Goal: Check status

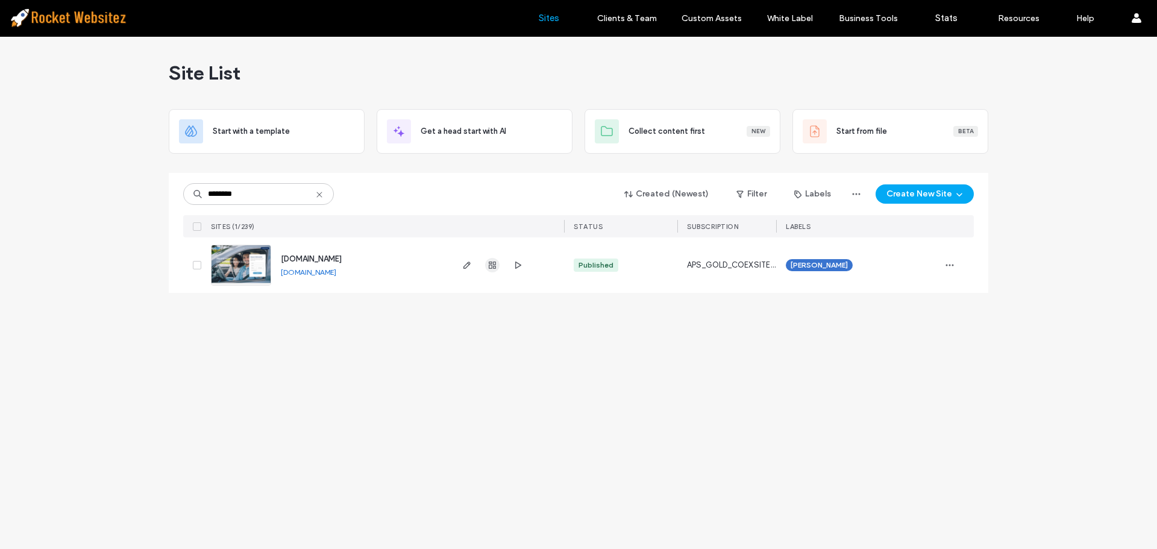
type input "********"
click at [496, 263] on use "button" at bounding box center [492, 265] width 7 height 7
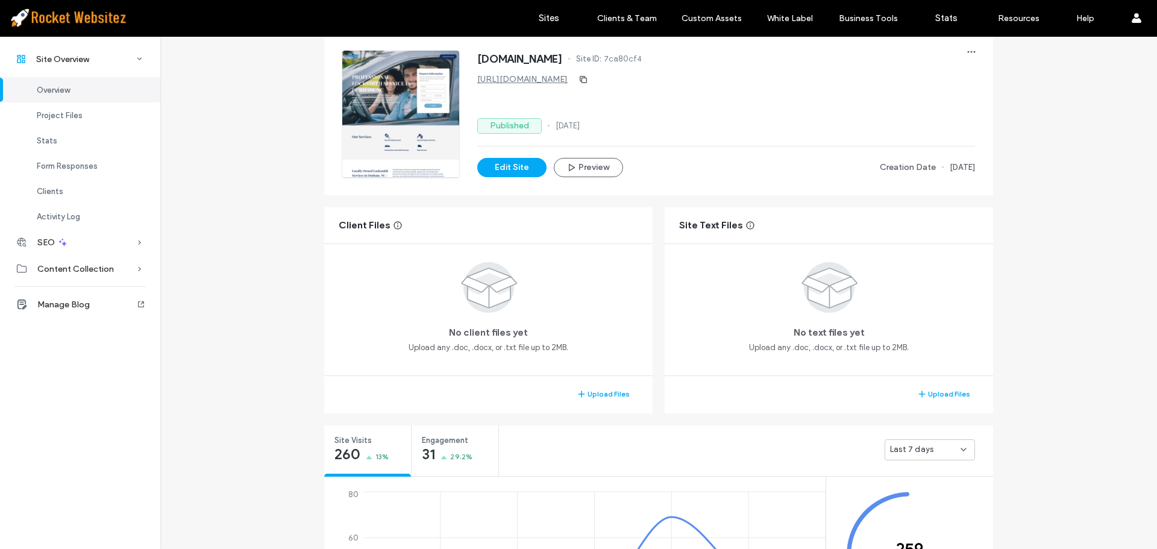
scroll to position [121, 0]
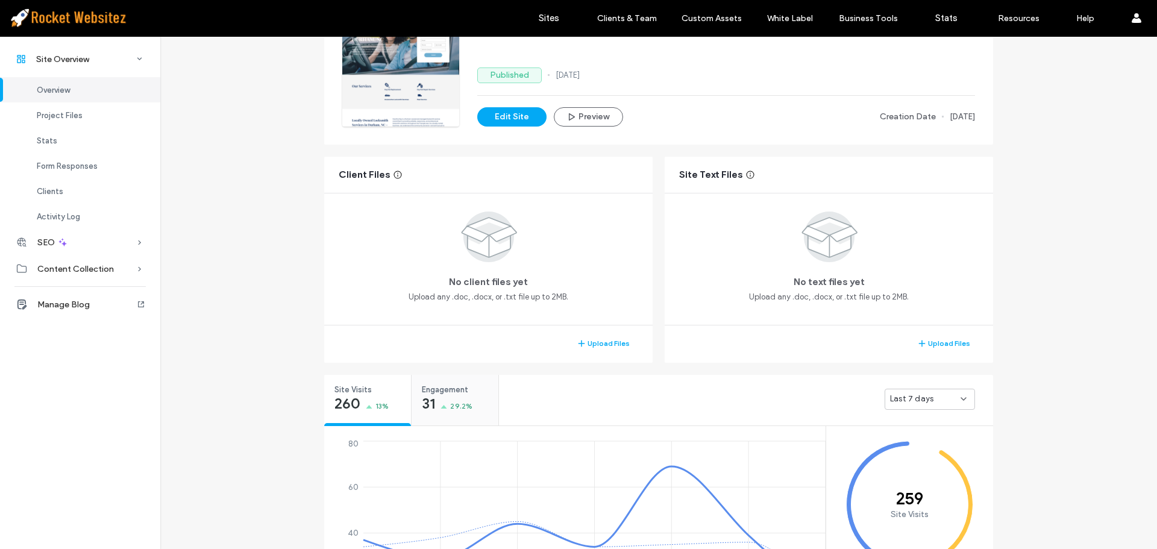
click at [473, 388] on span "Engagement" at bounding box center [451, 390] width 58 height 12
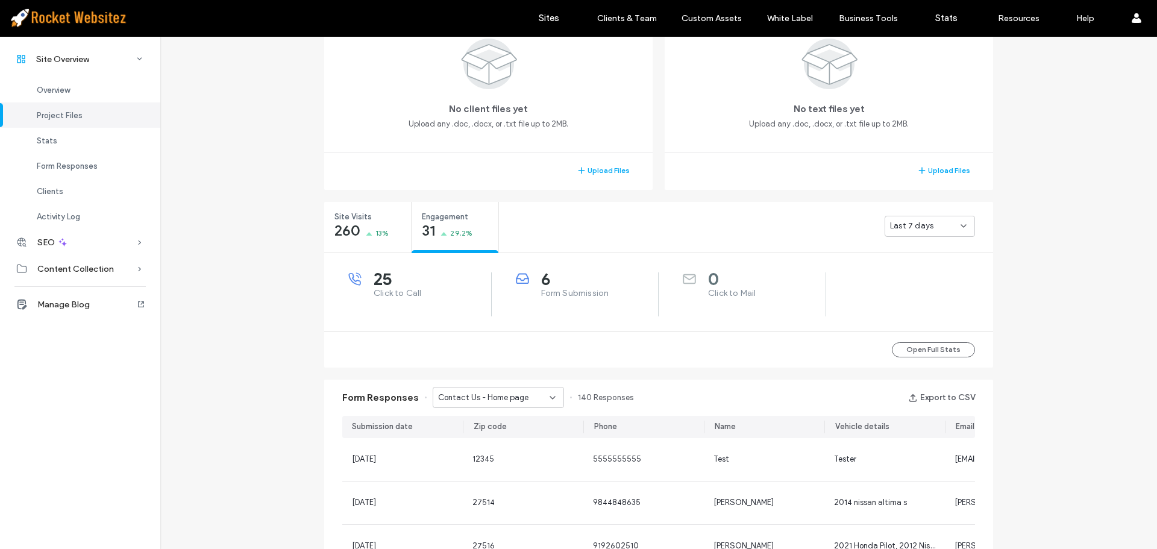
scroll to position [301, 0]
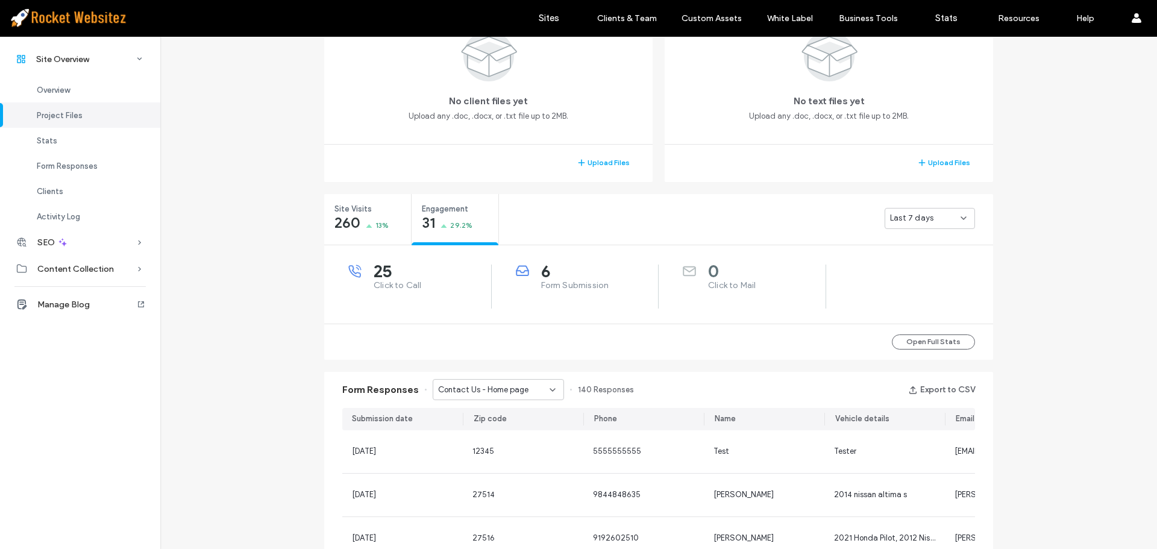
click at [574, 288] on span "Form Submission" at bounding box center [600, 286] width 118 height 12
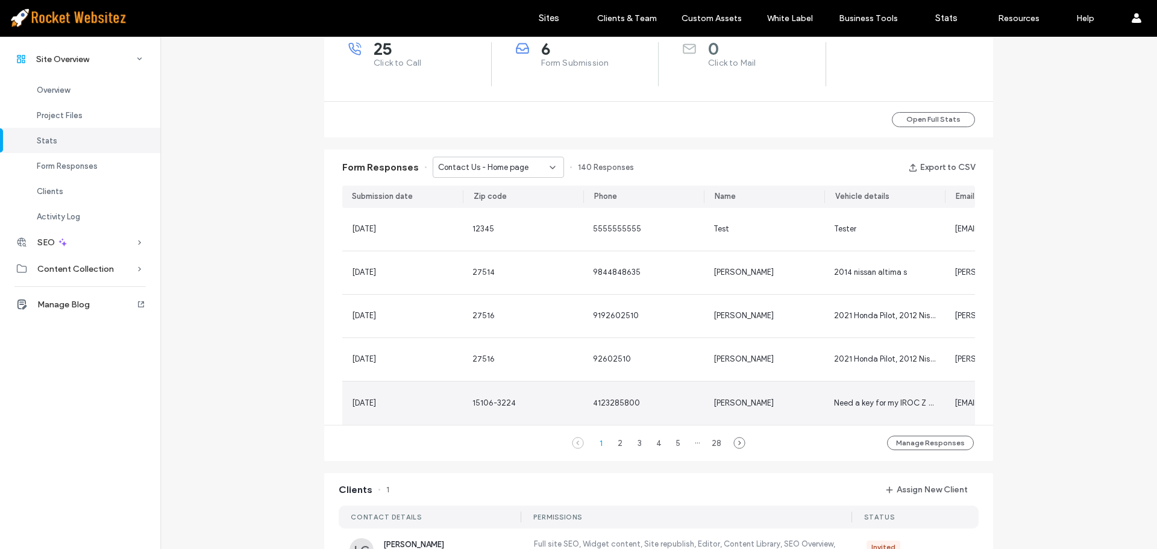
scroll to position [543, 0]
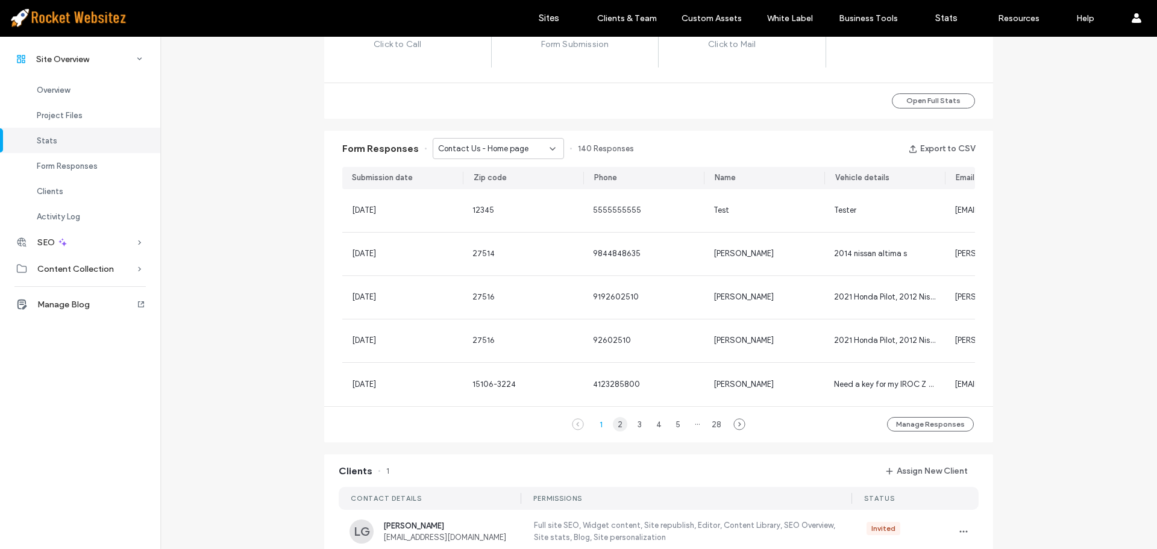
click at [613, 430] on div "2" at bounding box center [620, 424] width 14 height 14
click at [488, 154] on span "Contact Us - Home page" at bounding box center [483, 149] width 90 height 12
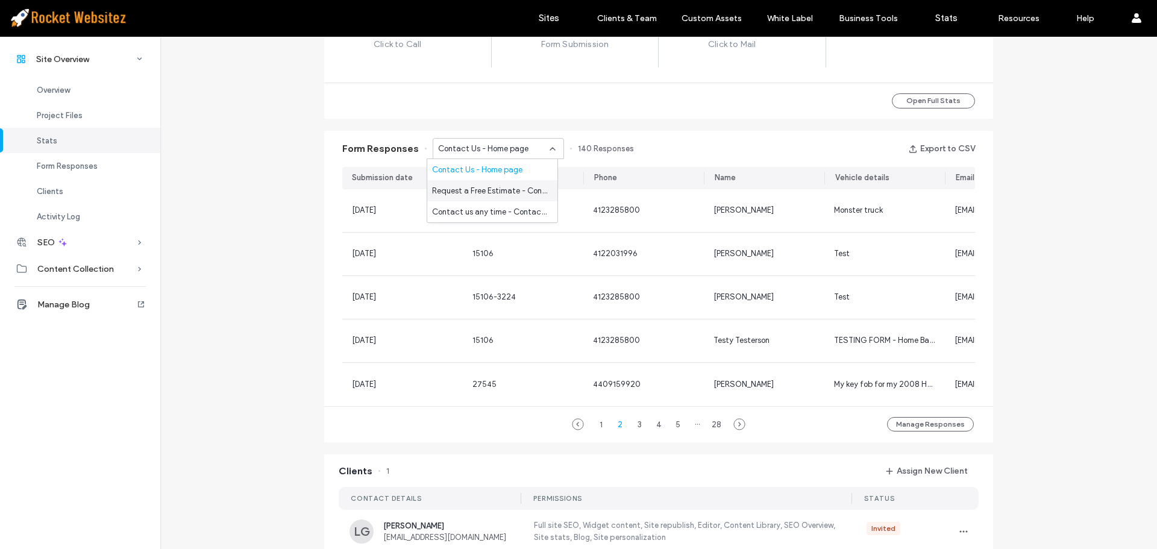
click at [493, 190] on span "Request a Free Estimate - Contact Us popup" at bounding box center [490, 191] width 116 height 12
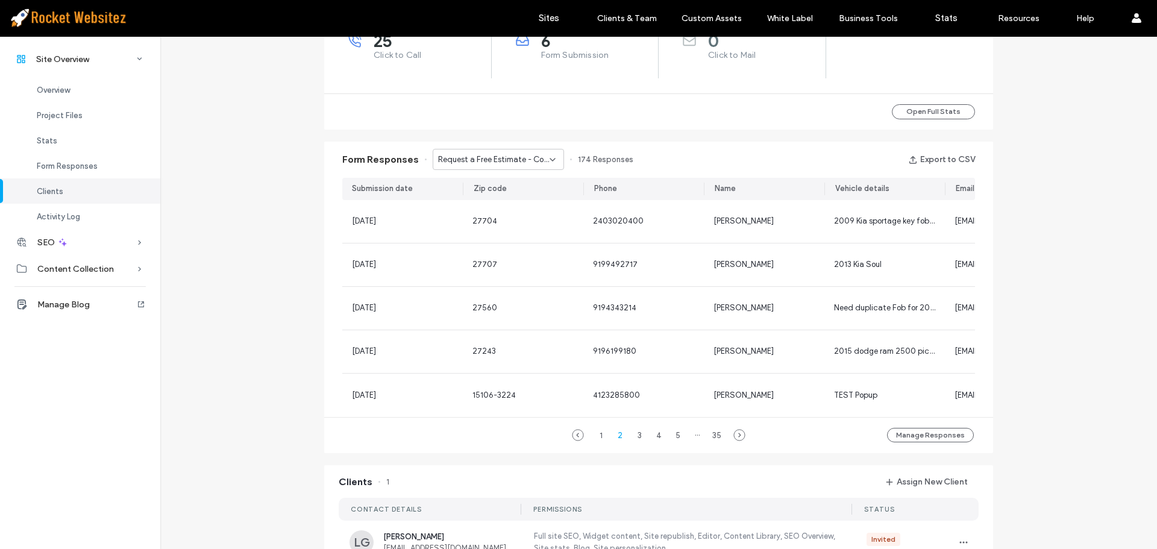
scroll to position [482, 0]
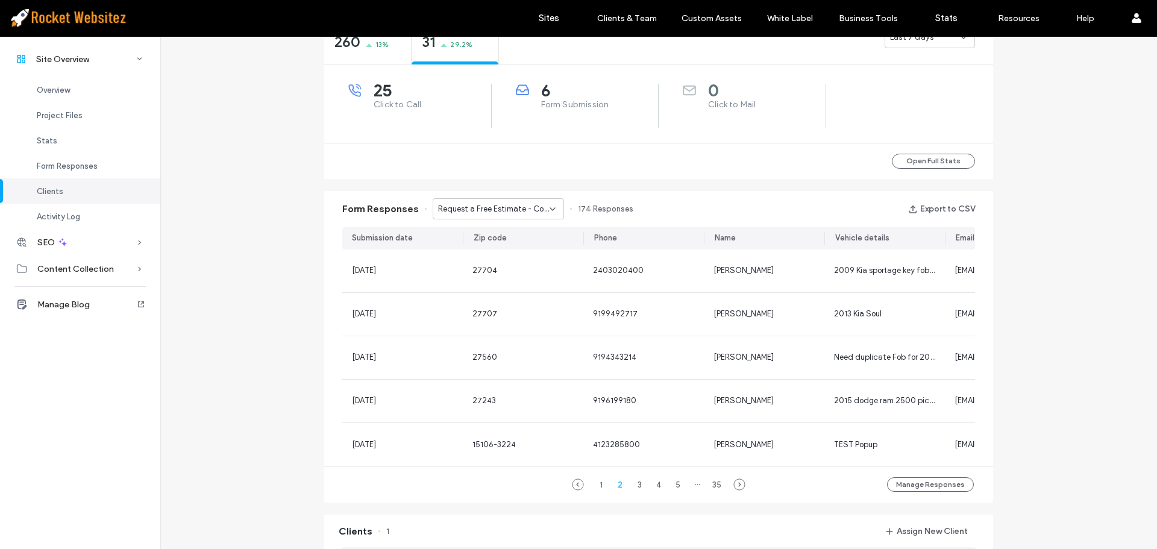
click at [496, 213] on span "Request a Free Estimate - Contact Us popup" at bounding box center [494, 209] width 112 height 12
click at [488, 268] on span "Contact us any time - Contact Us page" at bounding box center [490, 272] width 116 height 12
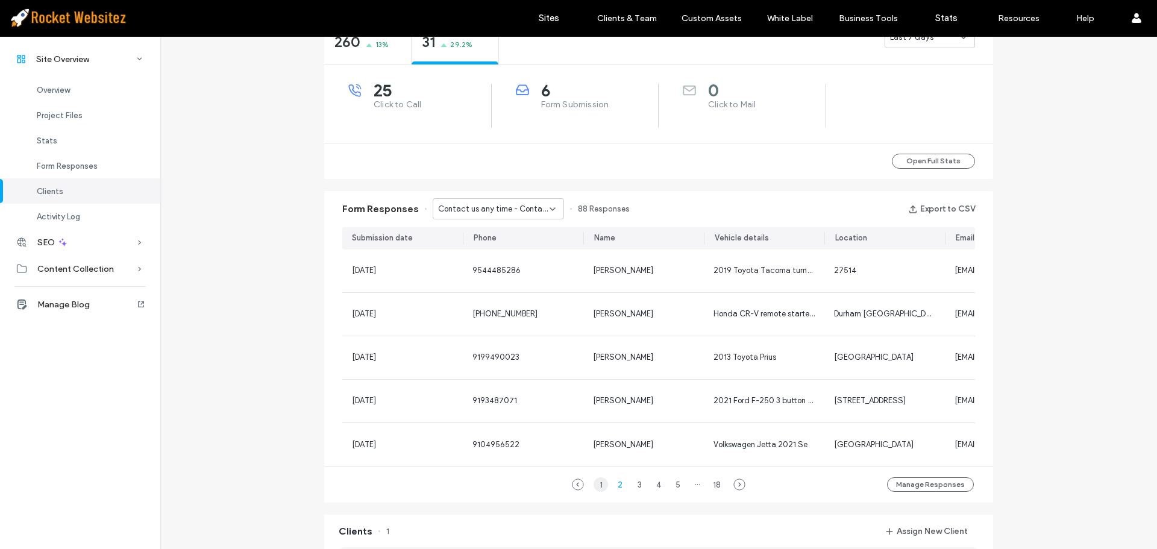
click at [599, 492] on div "1" at bounding box center [601, 484] width 14 height 14
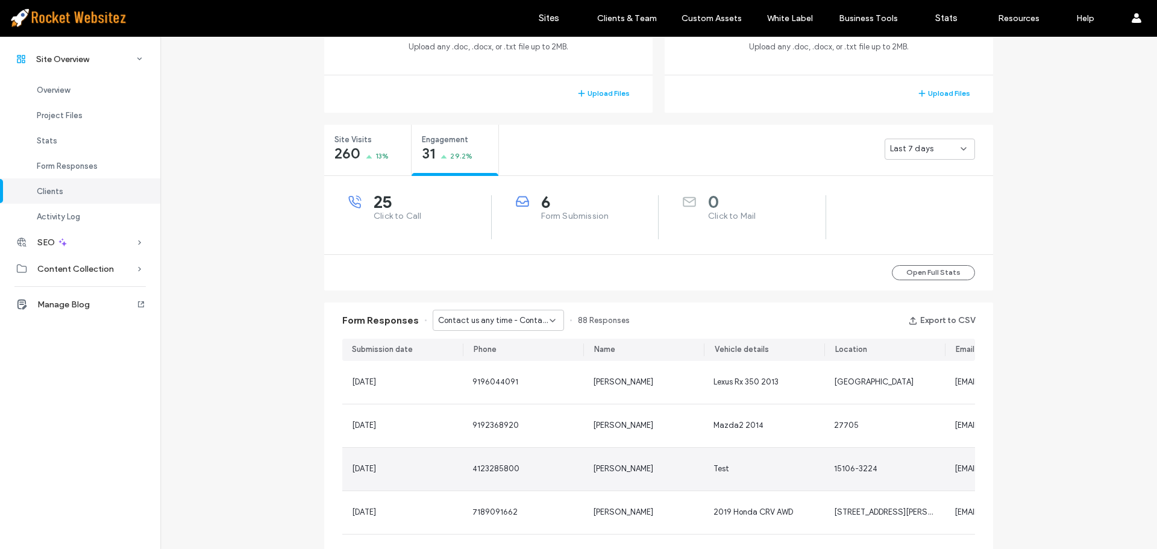
scroll to position [362, 0]
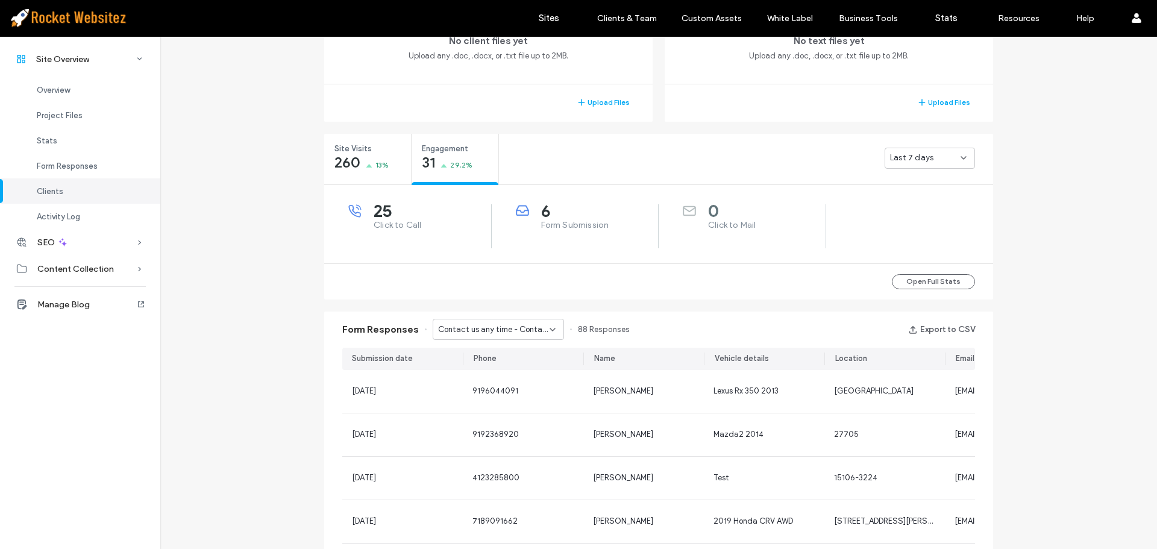
click at [476, 327] on span "Contact us any time - Contact Us page" at bounding box center [494, 330] width 112 height 12
click at [474, 373] on span "Request a Free Estimate - Contact Us popup" at bounding box center [490, 372] width 116 height 12
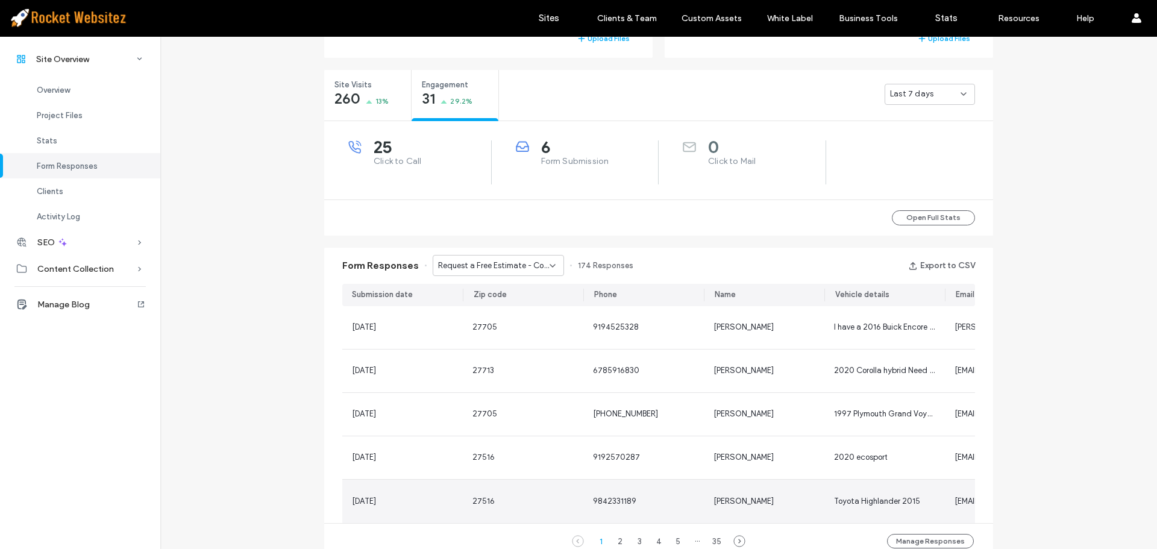
scroll to position [422, 0]
